Goal: Obtain resource: Download file/media

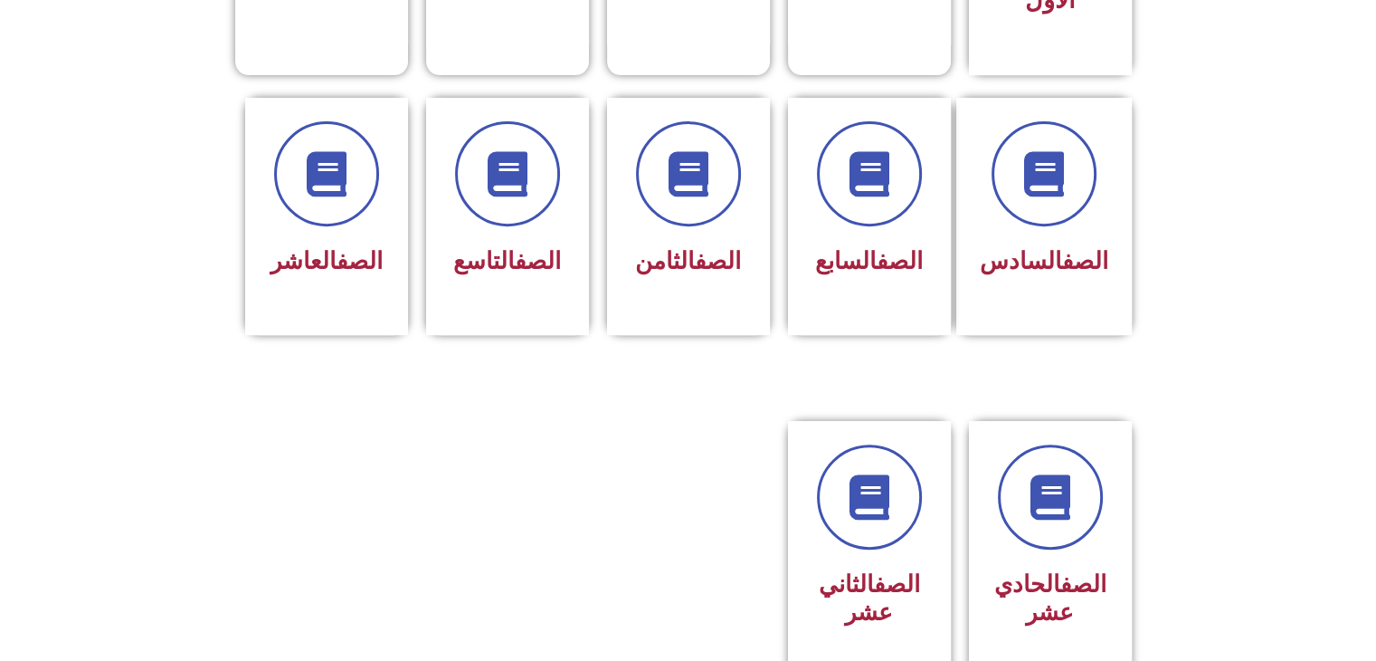
scroll to position [918, 0]
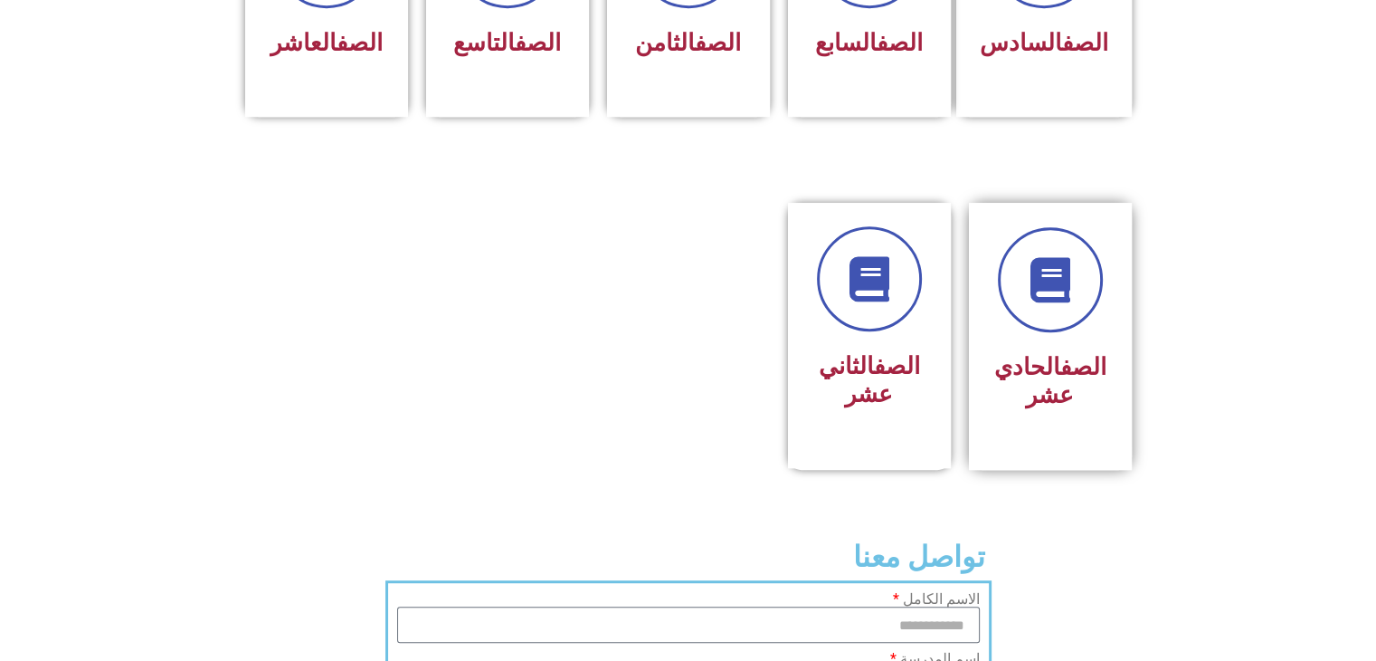
click at [1061, 353] on link "الصف" at bounding box center [1084, 366] width 46 height 27
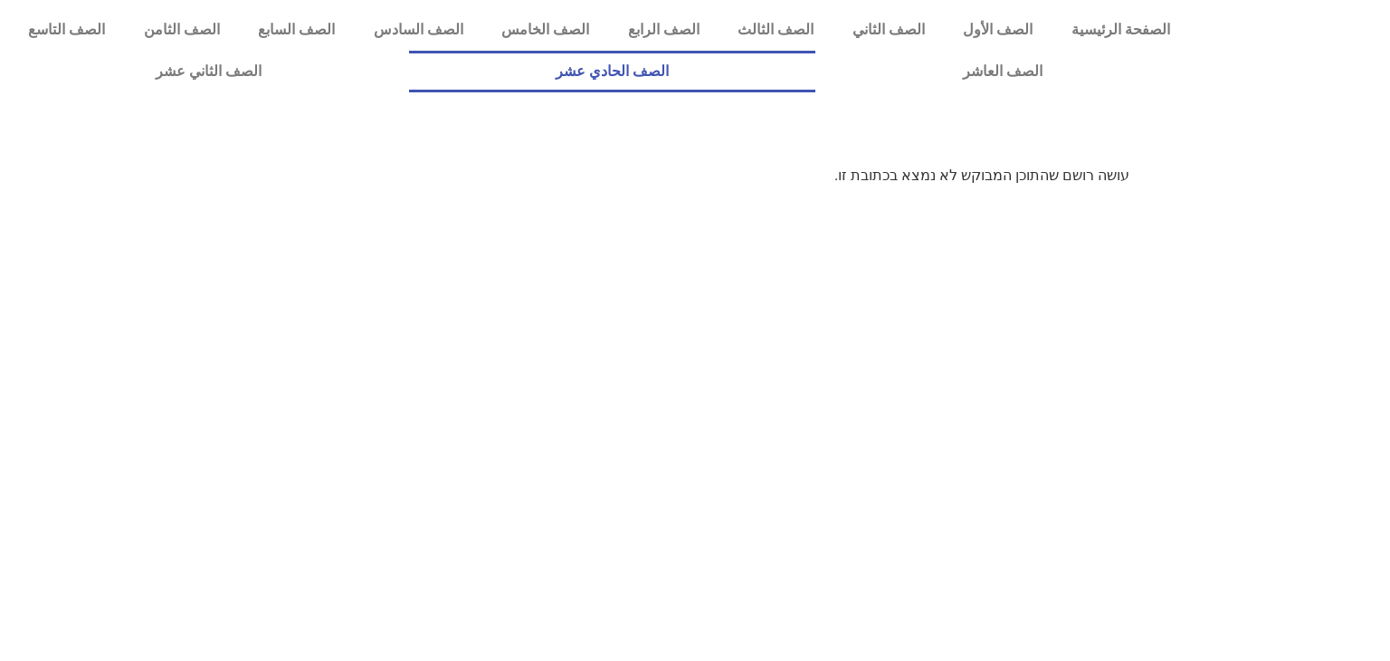
click at [816, 80] on link "الصف الحادي عشر" at bounding box center [612, 72] width 407 height 42
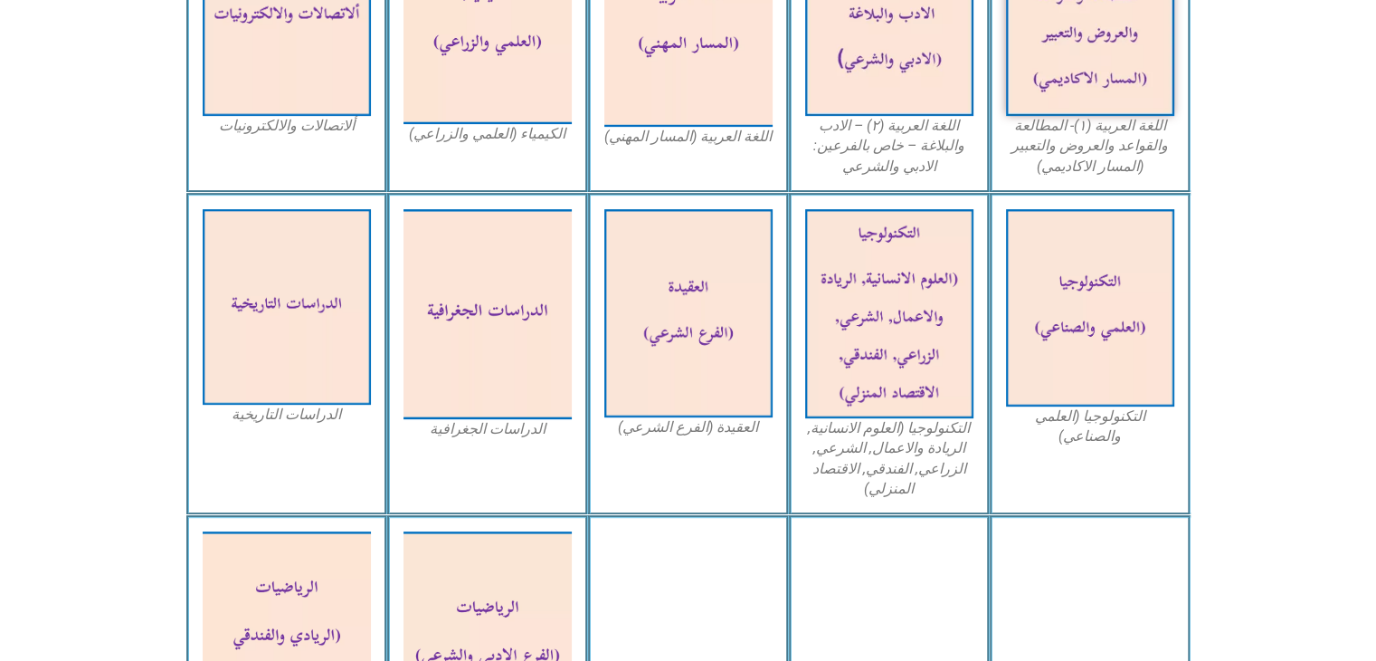
scroll to position [995, 0]
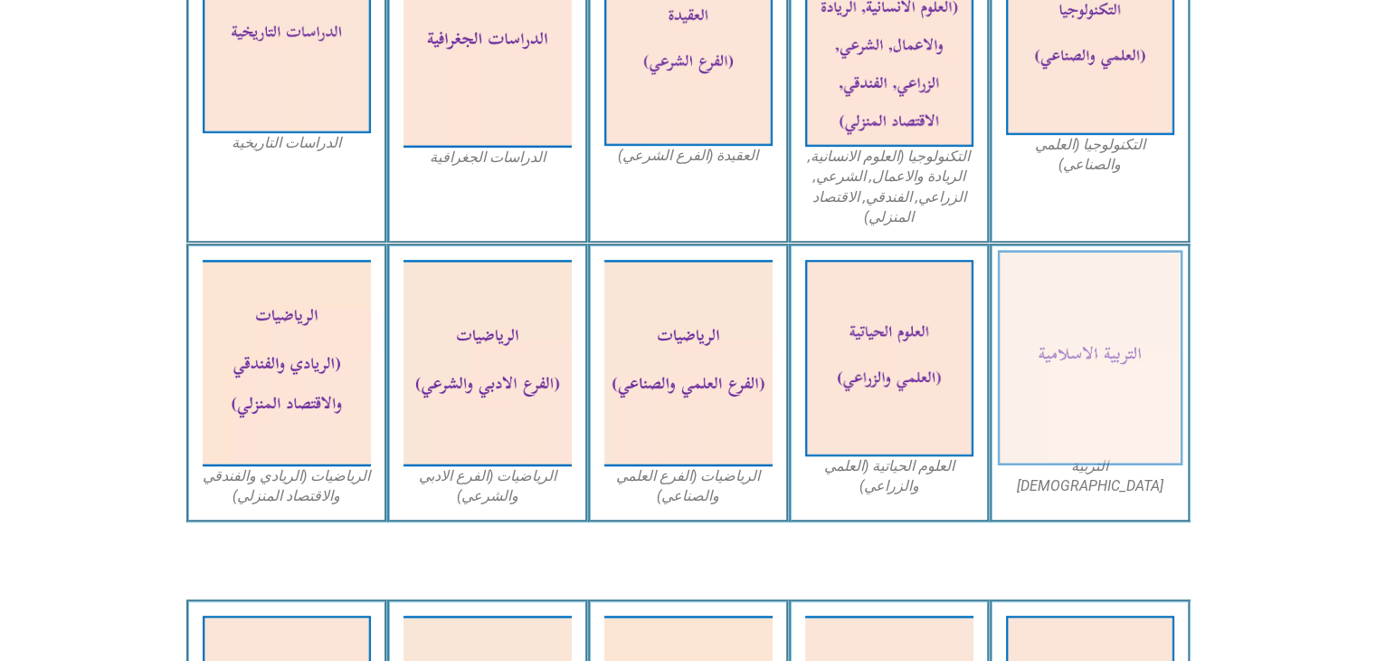
click at [1095, 383] on img at bounding box center [1090, 358] width 186 height 215
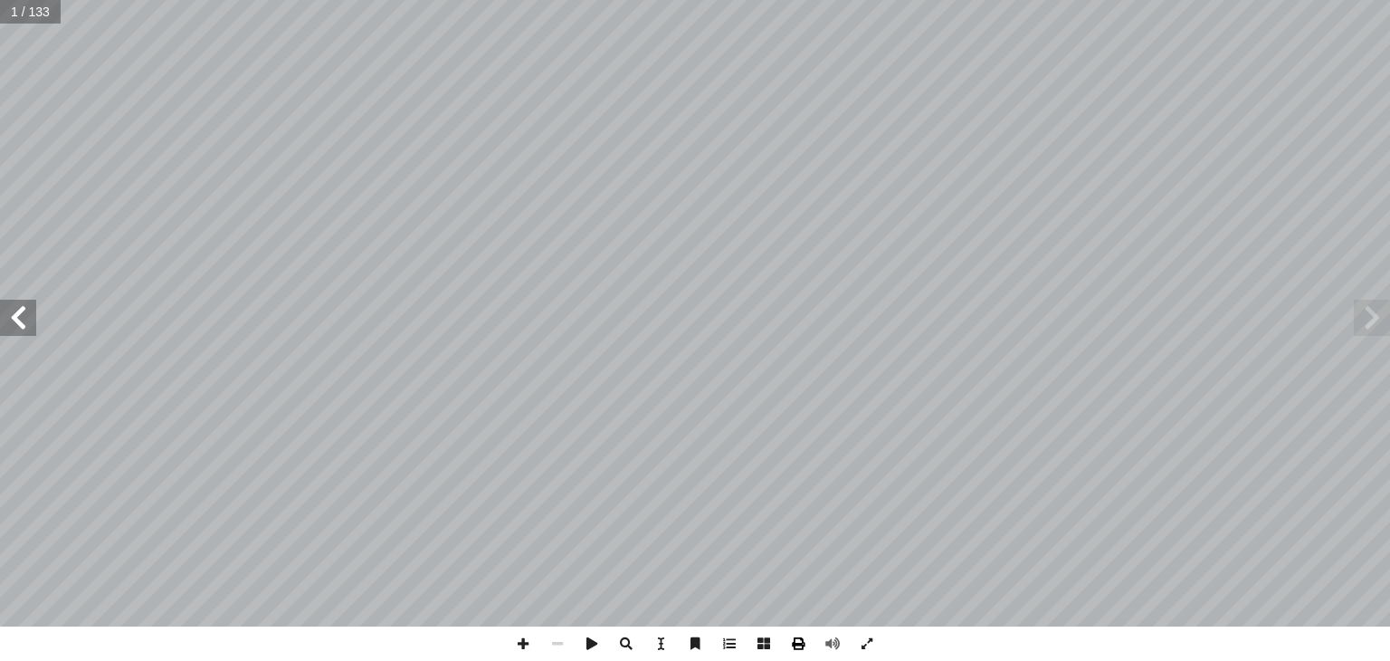
click at [793, 645] on span at bounding box center [798, 643] width 34 height 34
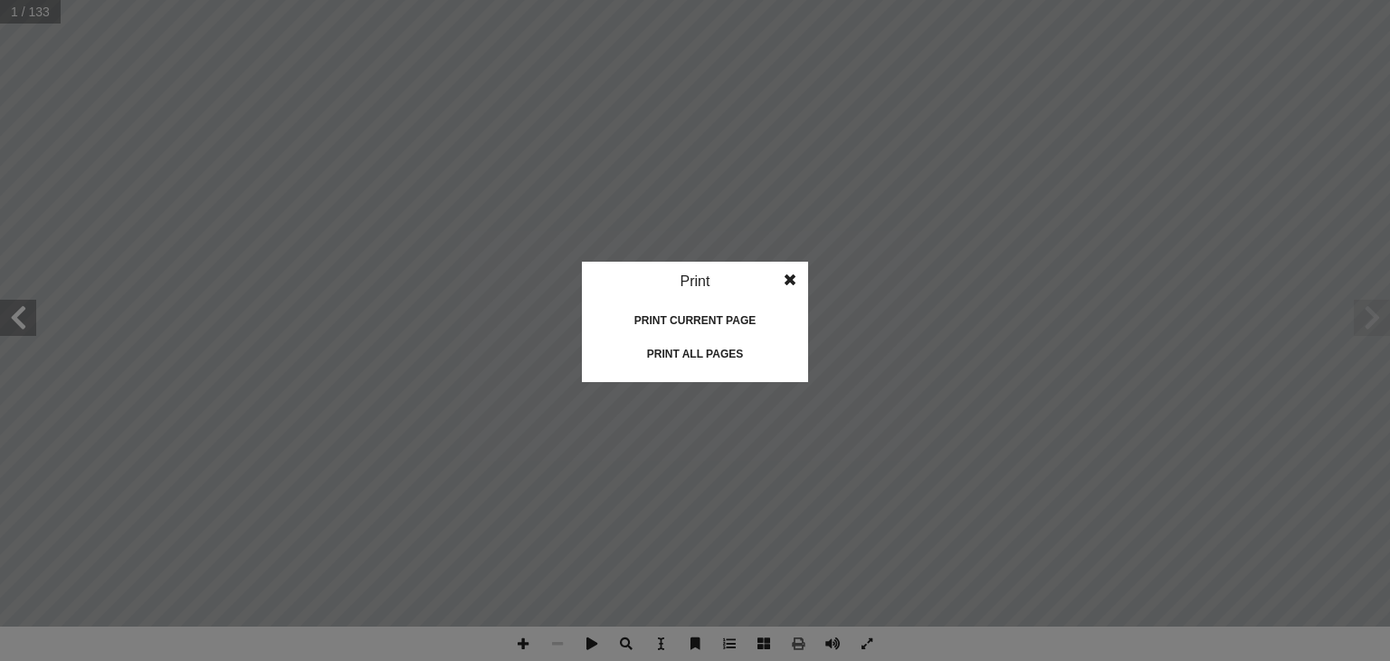
click at [707, 348] on div "Print all pages" at bounding box center [694, 353] width 181 height 29
